Goal: Task Accomplishment & Management: Manage account settings

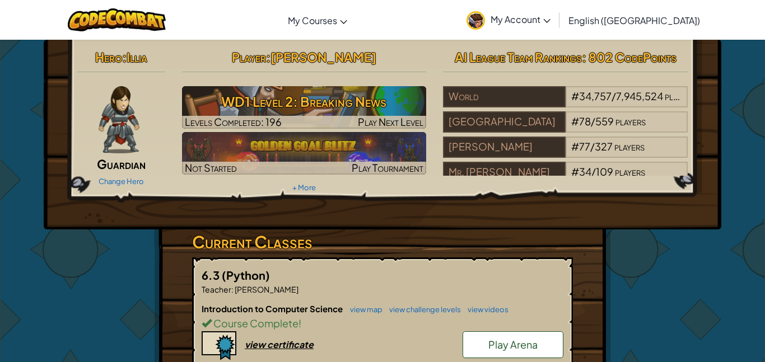
click at [555, 28] on link "My Account" at bounding box center [508, 19] width 95 height 35
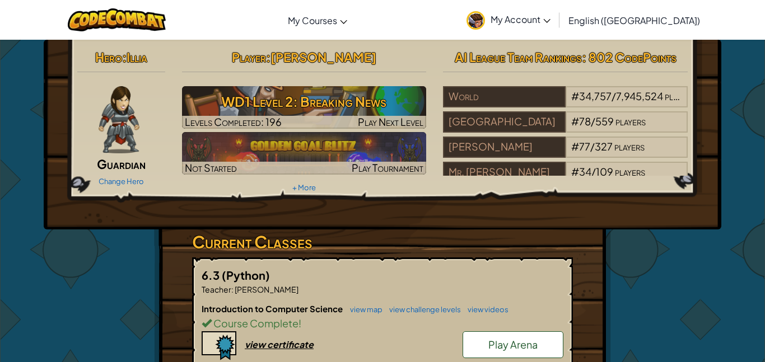
click at [551, 27] on link "My Account" at bounding box center [508, 19] width 95 height 35
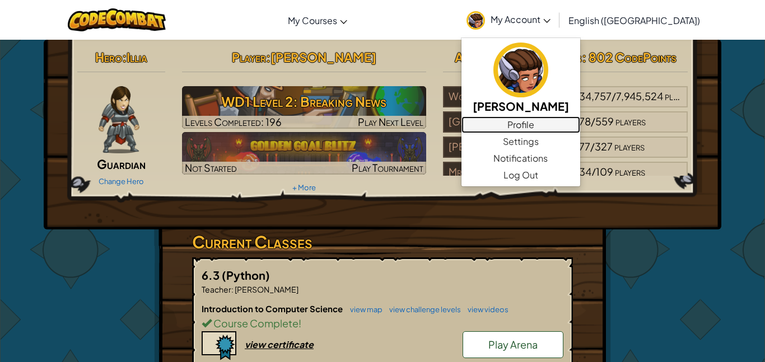
click at [580, 124] on link "Profile" at bounding box center [521, 125] width 119 height 17
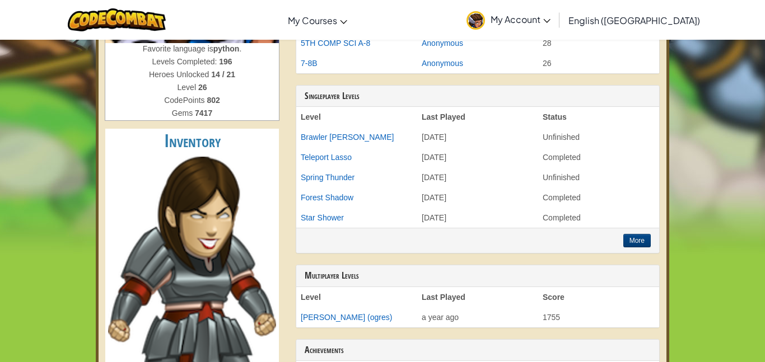
scroll to position [224, 0]
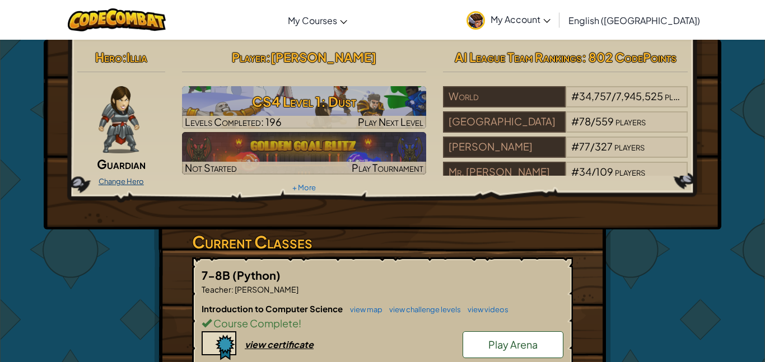
click at [119, 180] on link "Change Hero" at bounding box center [121, 181] width 45 height 9
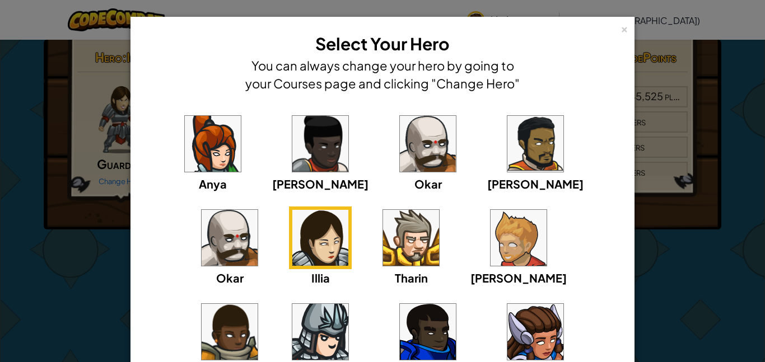
click at [508, 346] on img at bounding box center [536, 332] width 56 height 56
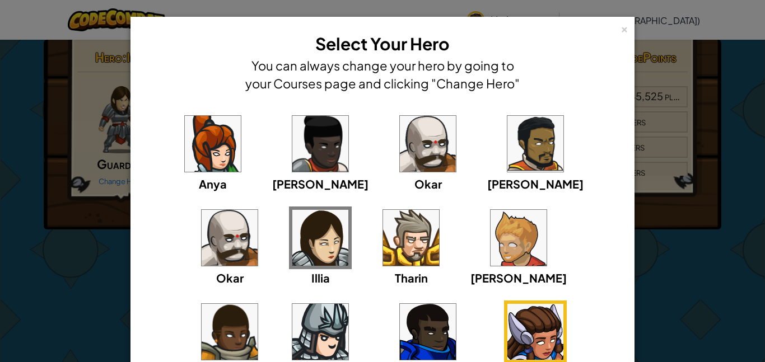
click at [514, 337] on div "[PERSON_NAME] [PERSON_NAME] [PERSON_NAME] Arryn [PERSON_NAME]" at bounding box center [382, 254] width 469 height 282
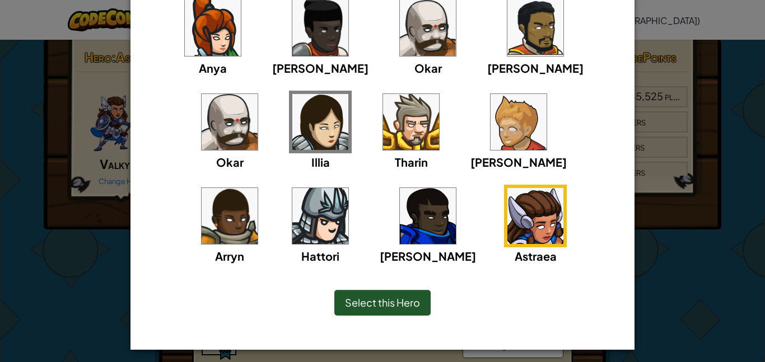
scroll to position [120, 0]
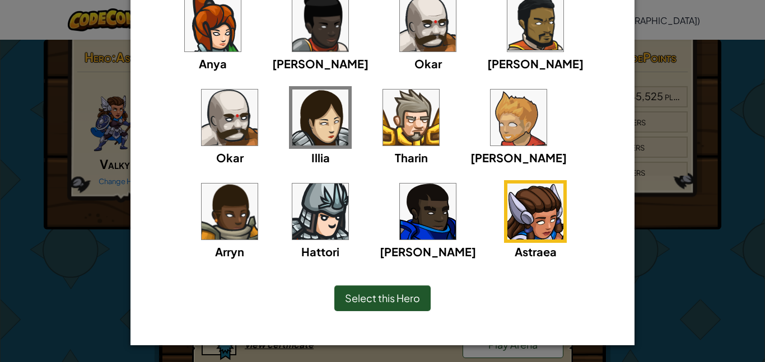
click at [361, 303] on span "Select this Hero" at bounding box center [382, 298] width 75 height 13
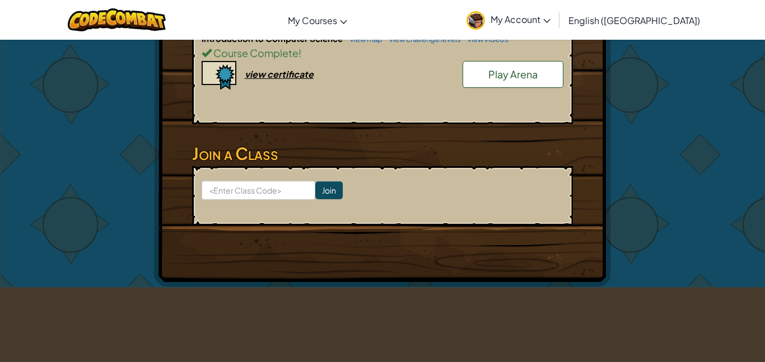
scroll to position [919, 0]
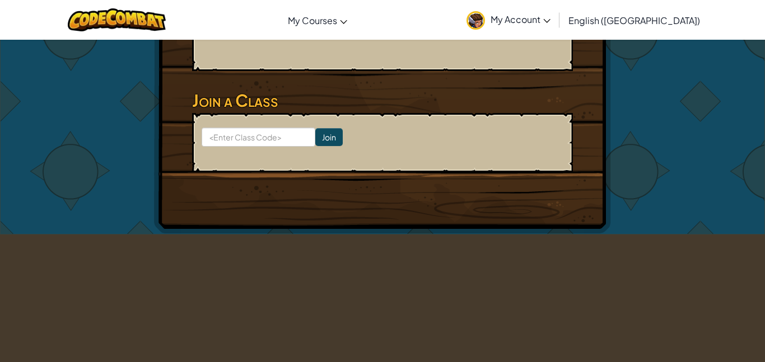
click at [253, 147] on form "Join" at bounding box center [382, 142] width 381 height 59
click at [247, 139] on input at bounding box center [259, 137] width 114 height 19
click at [478, 108] on h3 "Join a Class" at bounding box center [382, 100] width 381 height 25
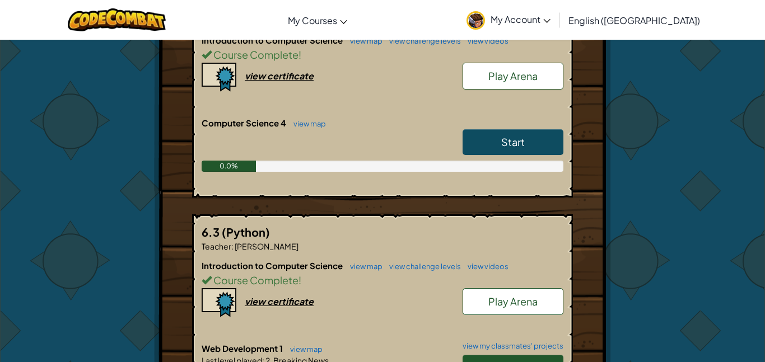
scroll to position [246, 0]
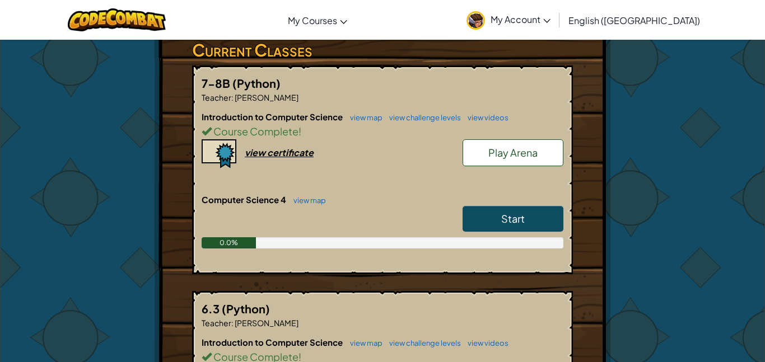
scroll to position [202, 0]
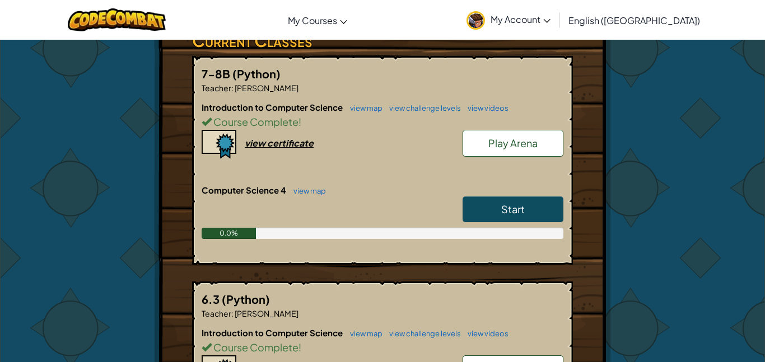
click at [494, 213] on link "Start" at bounding box center [513, 210] width 101 height 26
